Goal: Task Accomplishment & Management: Manage account settings

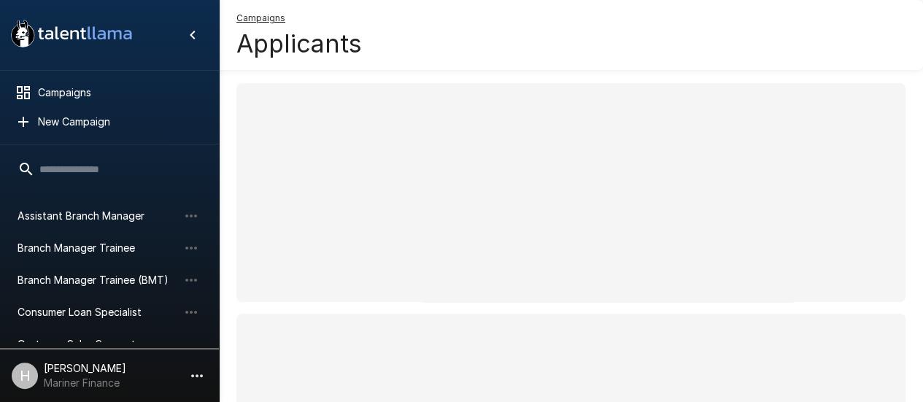
scroll to position [105, 0]
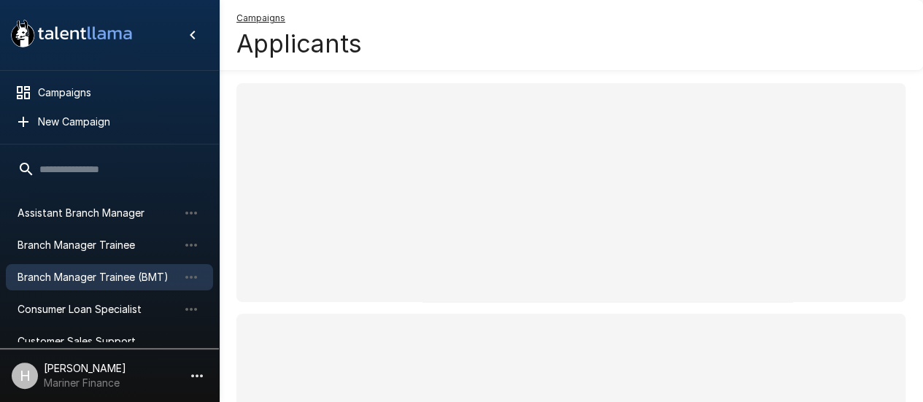
click at [77, 279] on span "Branch Manager Trainee (BMT)" at bounding box center [98, 277] width 161 height 15
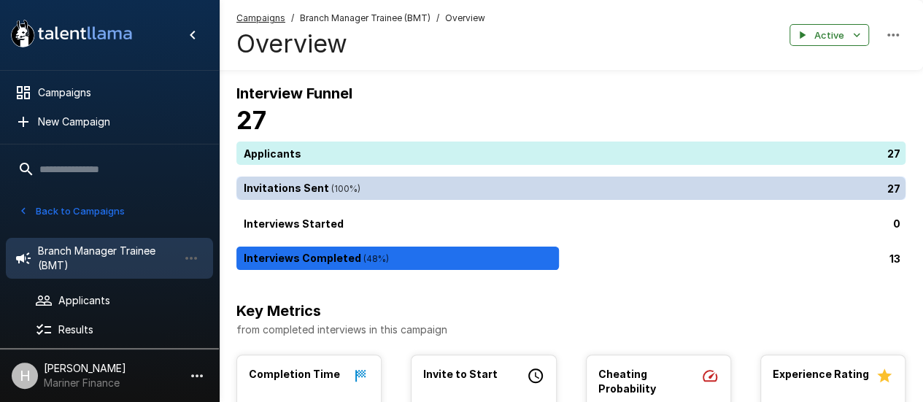
click at [350, 193] on div "27" at bounding box center [573, 188] width 675 height 23
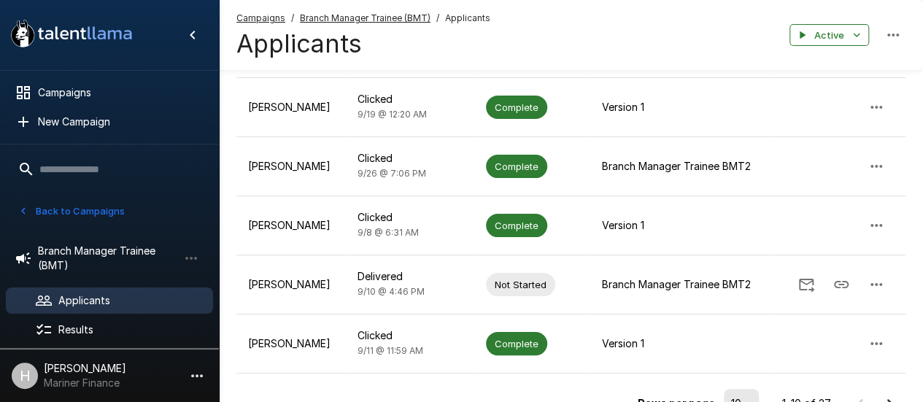
scroll to position [580, 0]
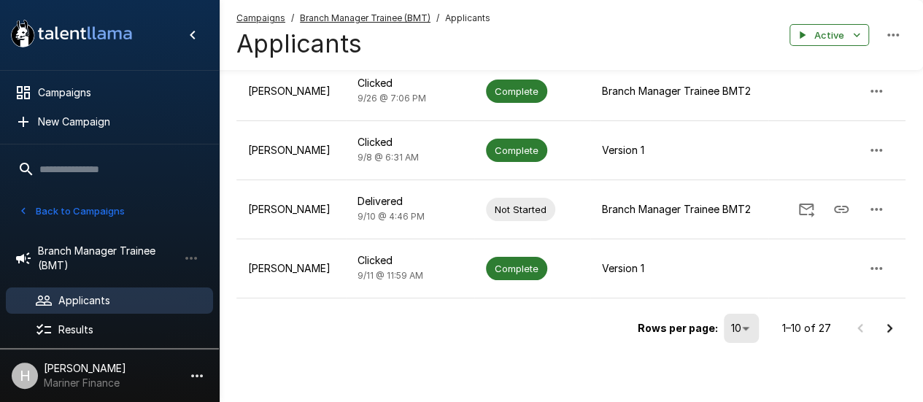
click at [889, 331] on icon "Go to next page" at bounding box center [890, 329] width 18 height 18
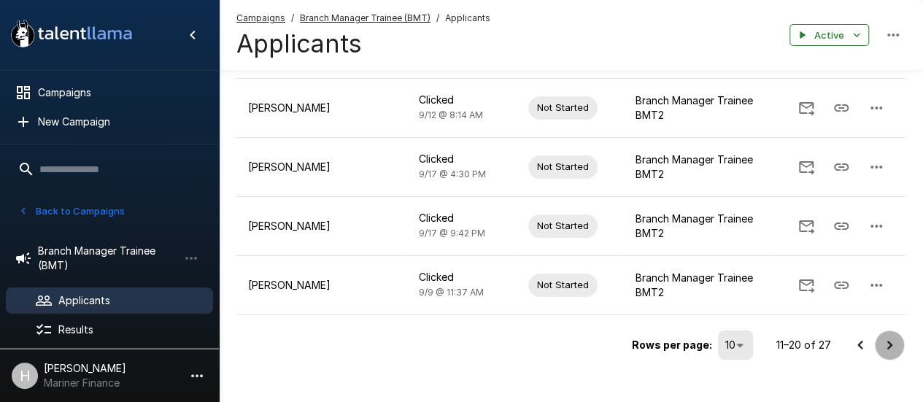
click at [887, 336] on icon "Go to next page" at bounding box center [890, 345] width 18 height 18
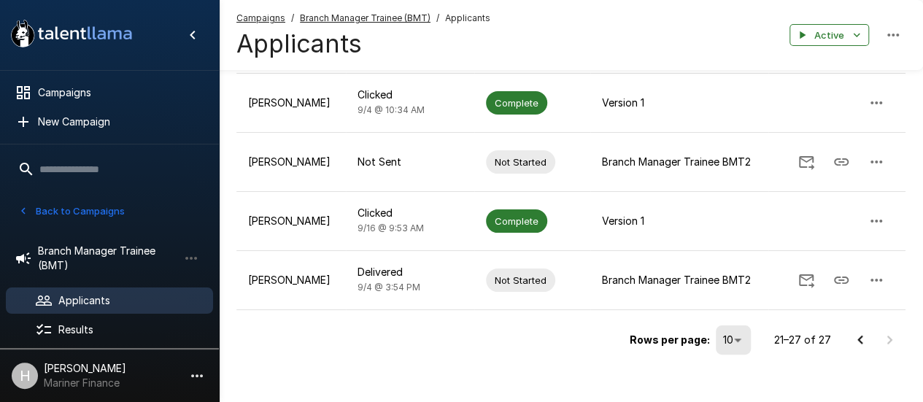
scroll to position [404, 0]
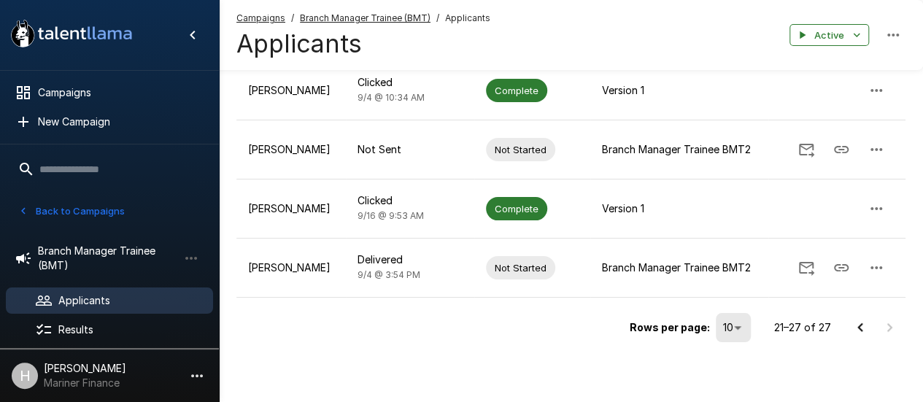
click at [860, 324] on icon "Go to previous page" at bounding box center [861, 328] width 18 height 18
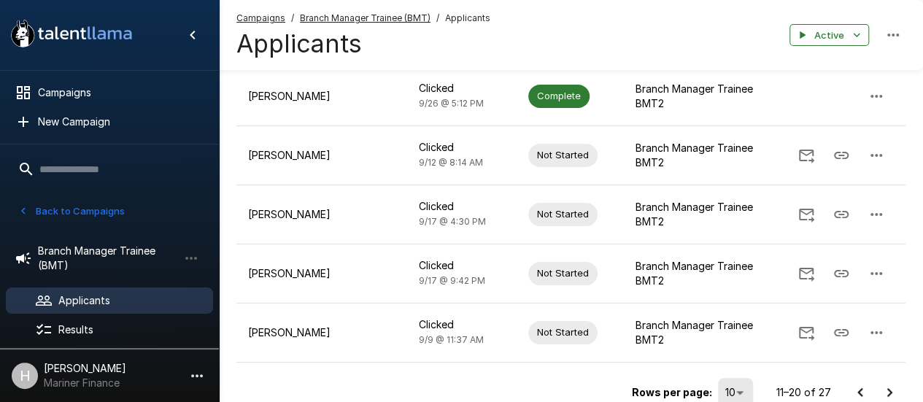
scroll to position [580, 0]
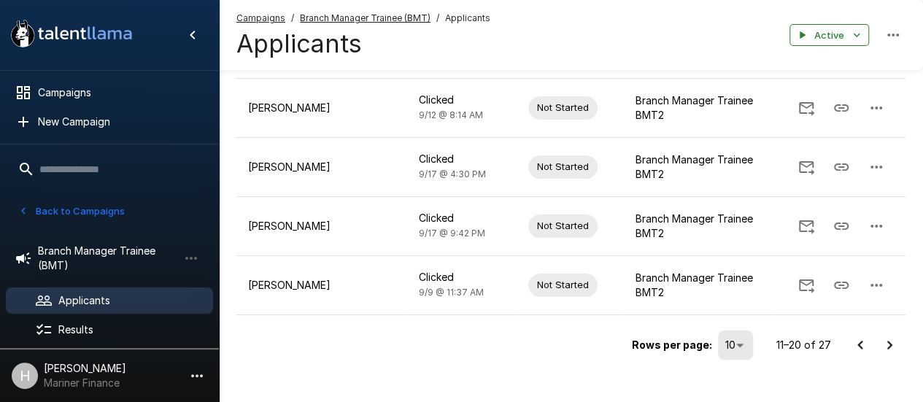
click at [850, 338] on div at bounding box center [875, 345] width 58 height 29
click at [860, 336] on icon "Go to previous page" at bounding box center [861, 345] width 18 height 18
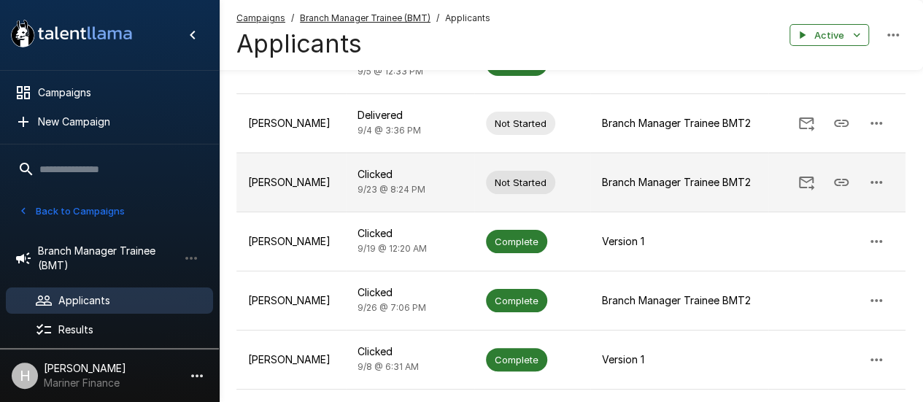
scroll to position [366, 0]
